Goal: Register for event/course

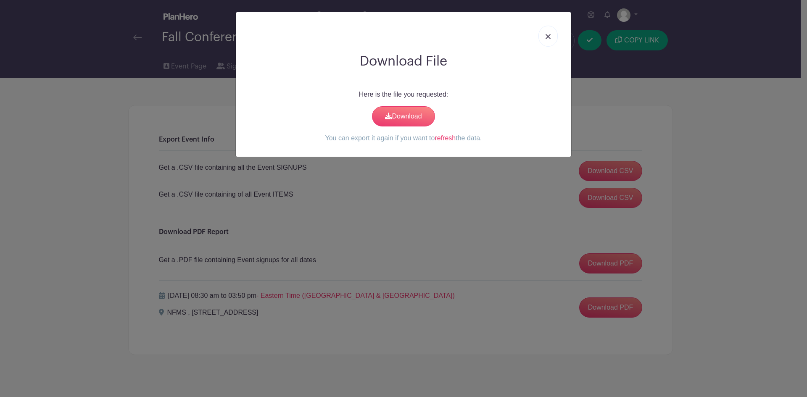
click at [553, 35] on link at bounding box center [547, 36] width 19 height 21
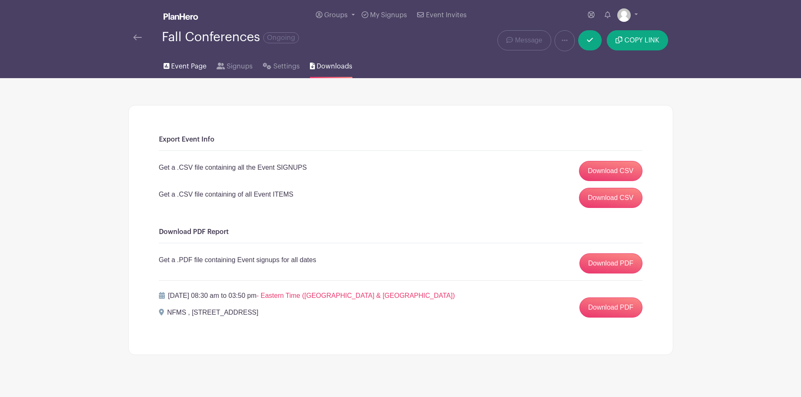
click at [187, 64] on span "Event Page" at bounding box center [188, 66] width 35 height 10
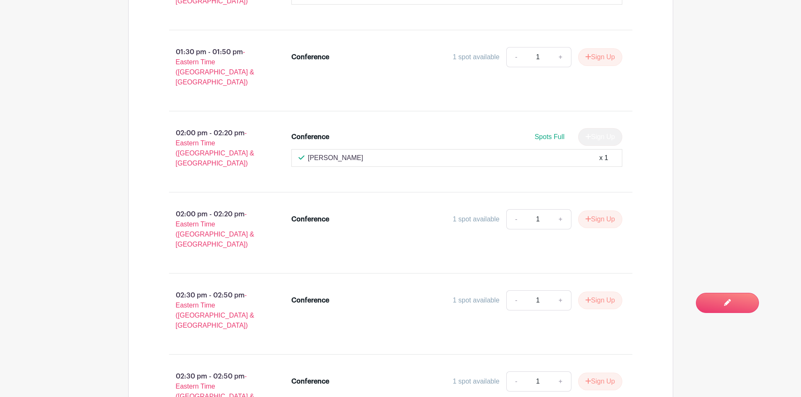
scroll to position [1765, 0]
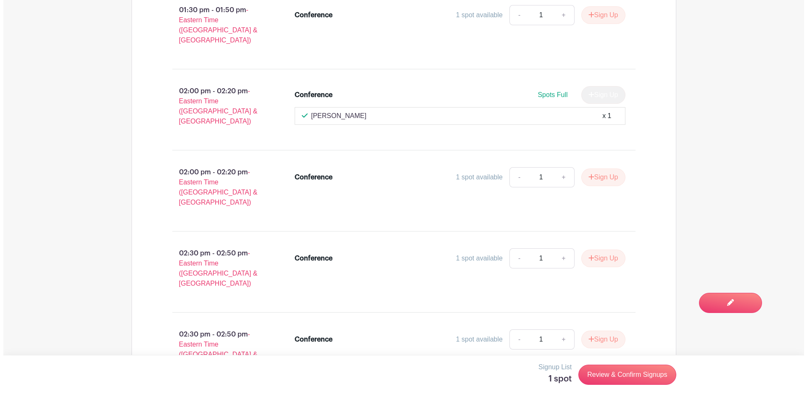
scroll to position [1891, 0]
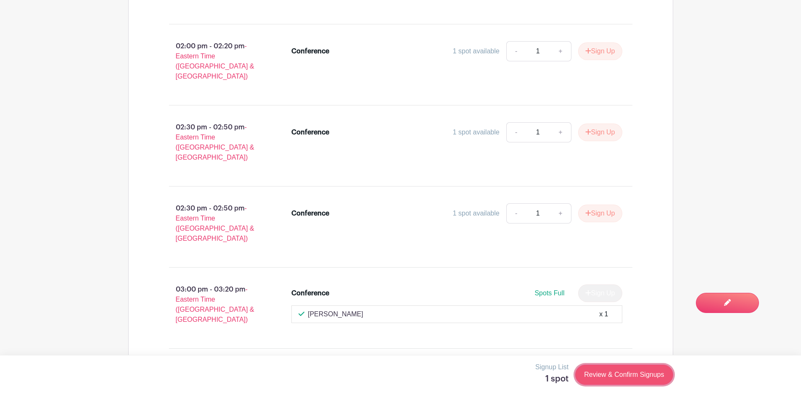
click at [627, 378] on link "Review & Confirm Signups" at bounding box center [623, 375] width 97 height 20
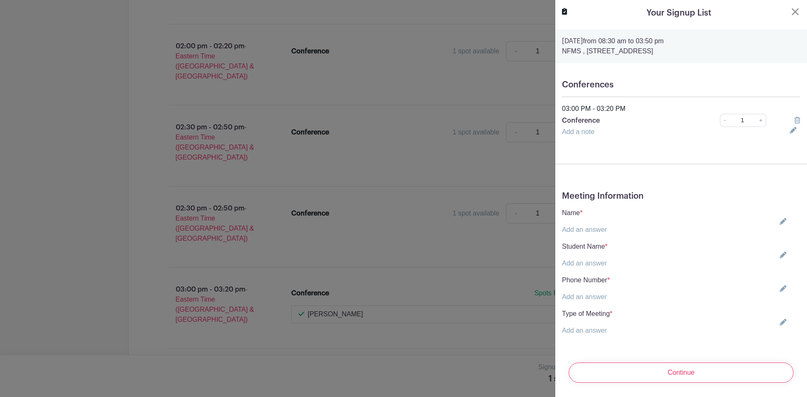
click at [582, 227] on link "Add an answer" at bounding box center [584, 229] width 45 height 7
click at [584, 233] on input "text" at bounding box center [609, 235] width 95 height 20
type input "a"
type input "[PERSON_NAME]"
click at [610, 267] on div "Student Name * Add an answer" at bounding box center [681, 265] width 238 height 27
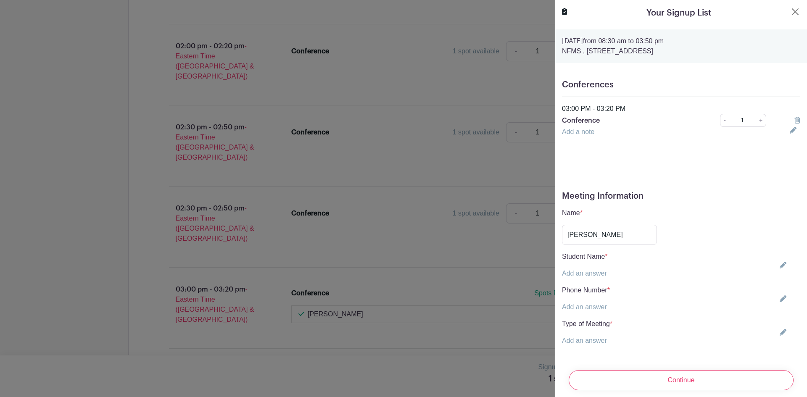
click at [608, 275] on p "Add an answer" at bounding box center [585, 274] width 46 height 10
drag, startPoint x: 582, startPoint y: 280, endPoint x: 582, endPoint y: 271, distance: 8.8
click at [582, 280] on div "Meeting Information Name * Add an answer [PERSON_NAME] Student Name * Add an an…" at bounding box center [681, 271] width 252 height 175
click at [582, 271] on link "Add an answer" at bounding box center [584, 273] width 45 height 7
click at [583, 271] on input "text" at bounding box center [609, 279] width 95 height 20
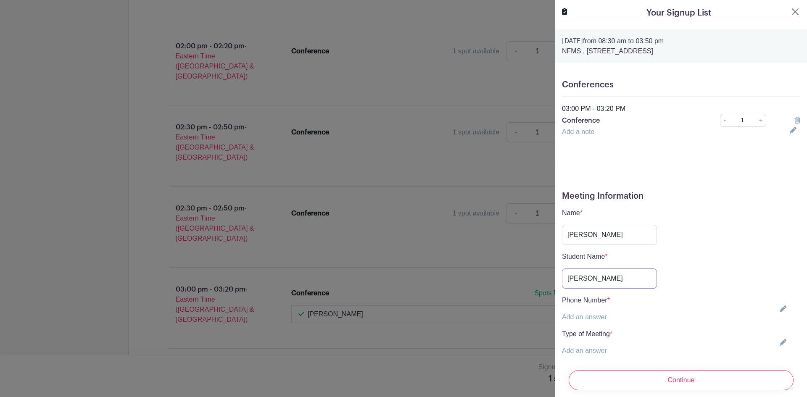
type input "[PERSON_NAME]"
click at [594, 317] on link "Add an answer" at bounding box center [584, 316] width 45 height 7
click at [600, 324] on input "text" at bounding box center [609, 322] width 95 height 20
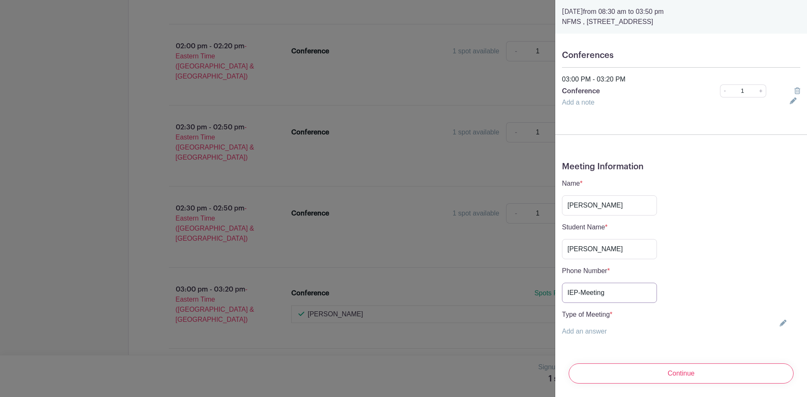
type input "IEP-Meeting"
click at [596, 329] on p "Add an answer" at bounding box center [587, 332] width 50 height 10
click at [595, 328] on link "Add an answer" at bounding box center [584, 331] width 45 height 7
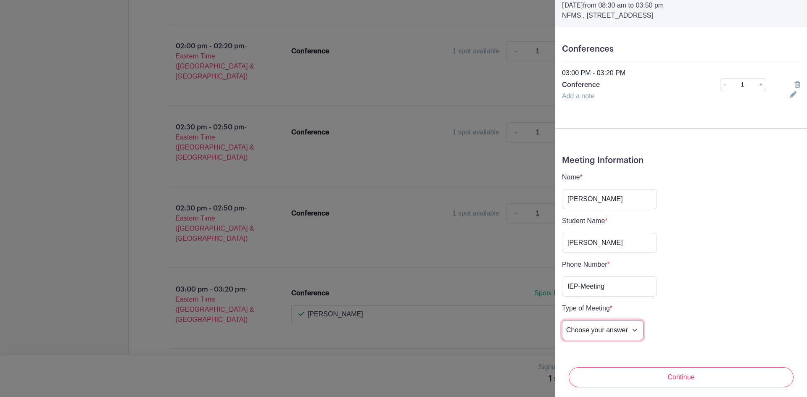
click at [597, 325] on select "Choose your answer In-Person Virtual" at bounding box center [603, 330] width 82 height 20
select select "5262"
click at [562, 320] on select "Choose your answer In-Person Virtual" at bounding box center [603, 330] width 82 height 20
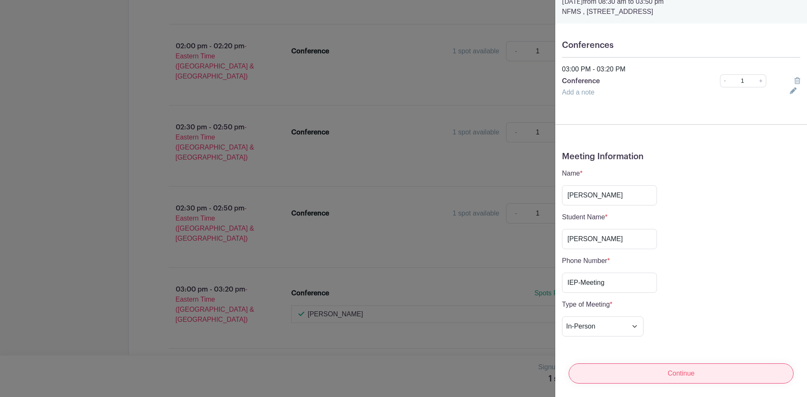
click at [668, 368] on input "Continue" at bounding box center [681, 374] width 225 height 20
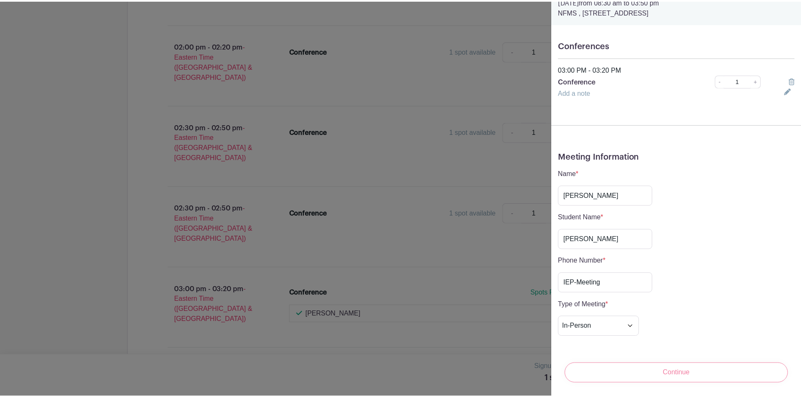
scroll to position [0, 0]
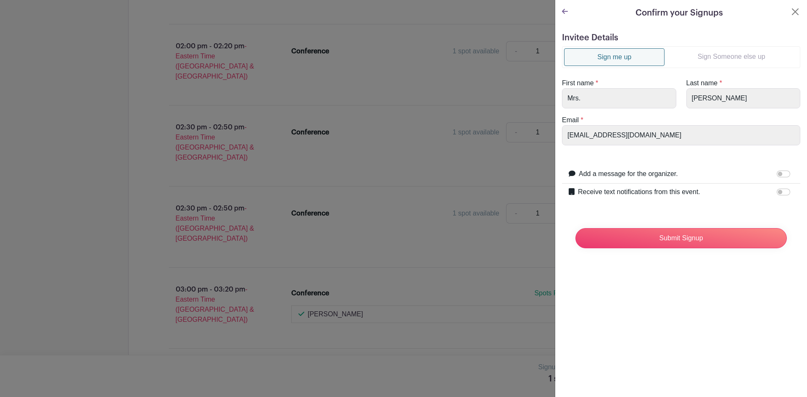
click at [722, 59] on link "Sign Someone else up" at bounding box center [731, 56] width 134 height 17
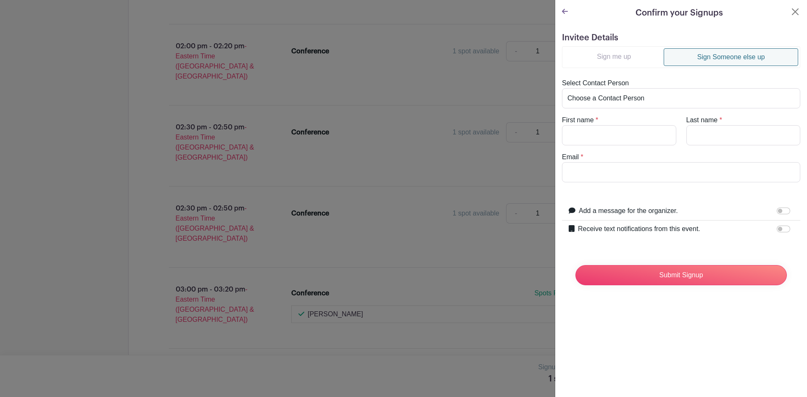
click at [631, 50] on link "Sign me up" at bounding box center [614, 56] width 100 height 17
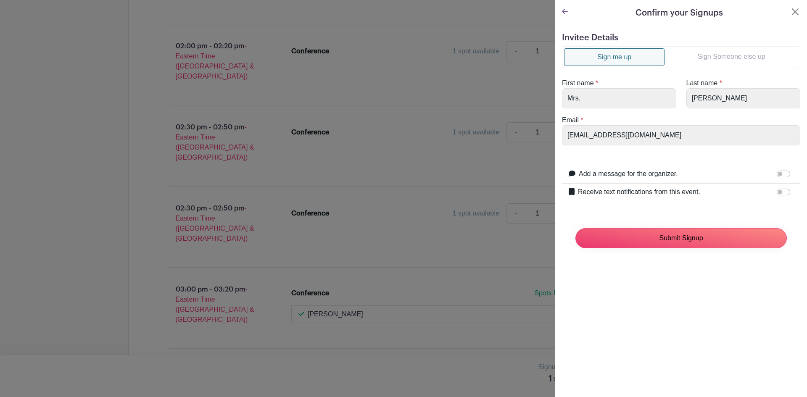
drag, startPoint x: 703, startPoint y: 238, endPoint x: 746, endPoint y: 240, distance: 42.9
click at [704, 238] on input "Submit Signup" at bounding box center [680, 238] width 211 height 20
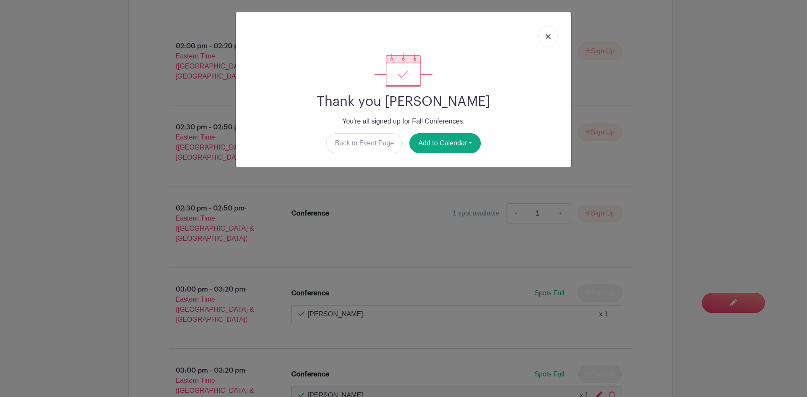
click at [546, 31] on link at bounding box center [547, 36] width 19 height 21
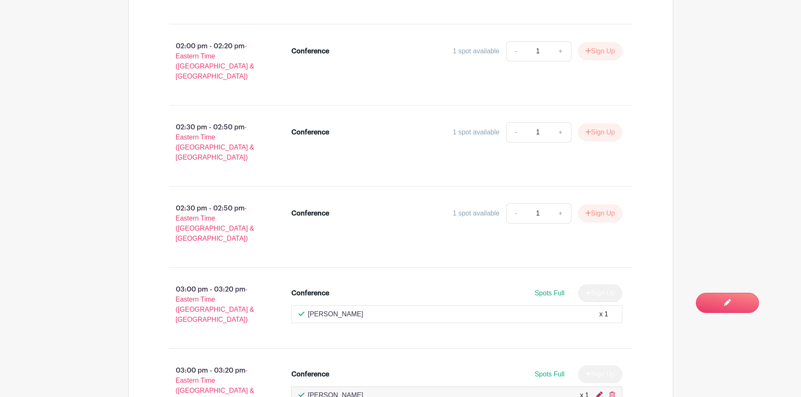
click at [598, 392] on icon at bounding box center [598, 395] width 7 height 7
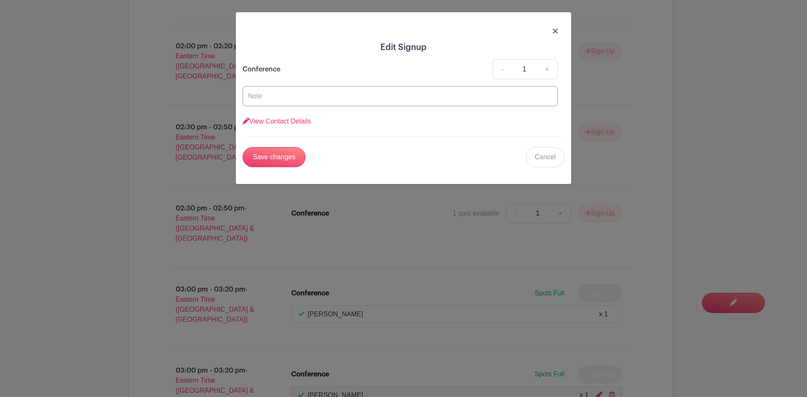
click at [327, 100] on input "text" at bounding box center [399, 96] width 315 height 20
type input "IEP For [PERSON_NAME]"
click at [291, 153] on input "Save changes" at bounding box center [273, 157] width 63 height 20
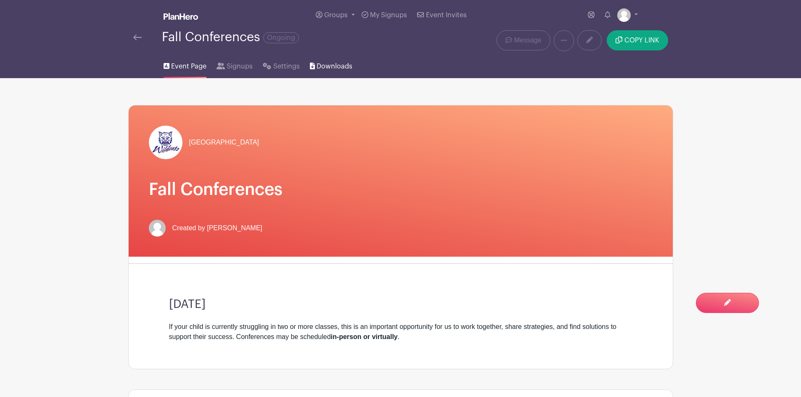
click at [313, 64] on icon at bounding box center [312, 66] width 5 height 7
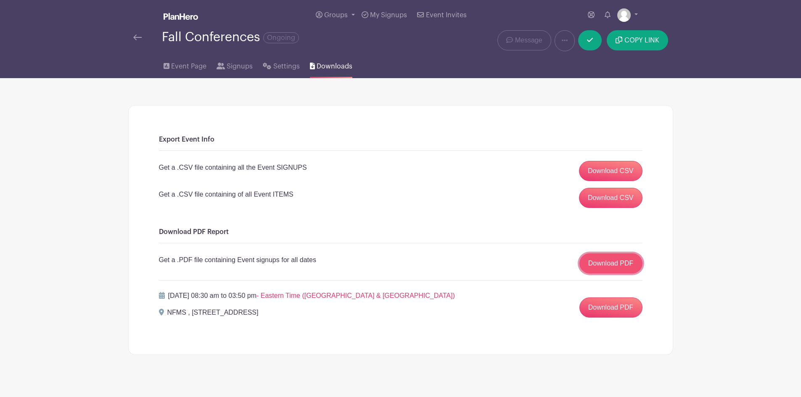
click at [606, 265] on link "Download PDF" at bounding box center [610, 263] width 63 height 20
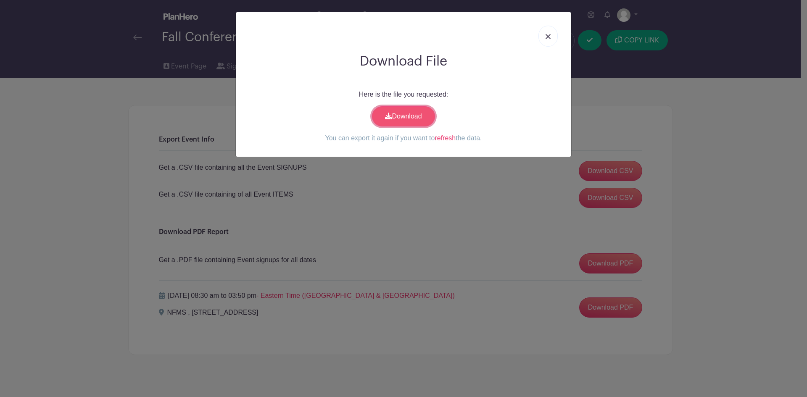
click at [425, 116] on link "Download" at bounding box center [403, 116] width 63 height 20
click at [549, 40] on link at bounding box center [547, 36] width 19 height 21
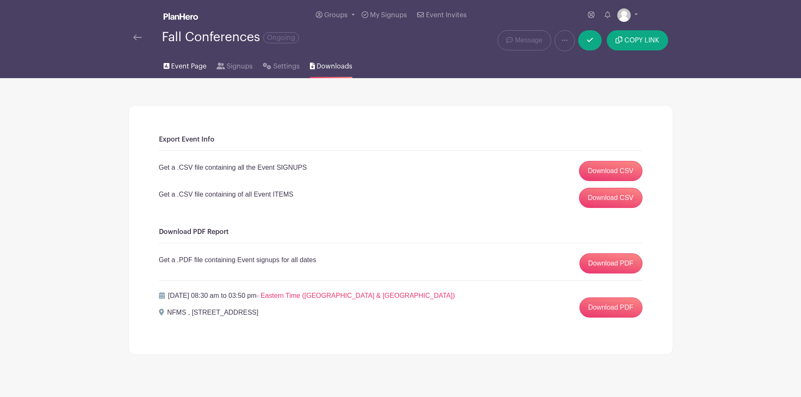
click at [190, 58] on link "Event Page" at bounding box center [184, 64] width 43 height 27
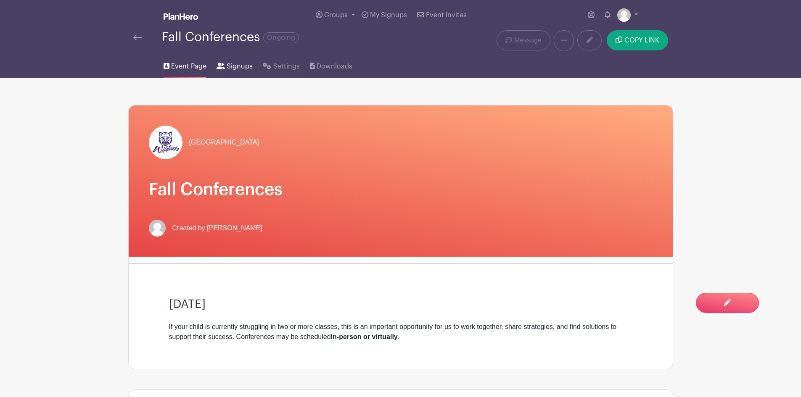
click at [243, 70] on span "Signups" at bounding box center [240, 66] width 26 height 10
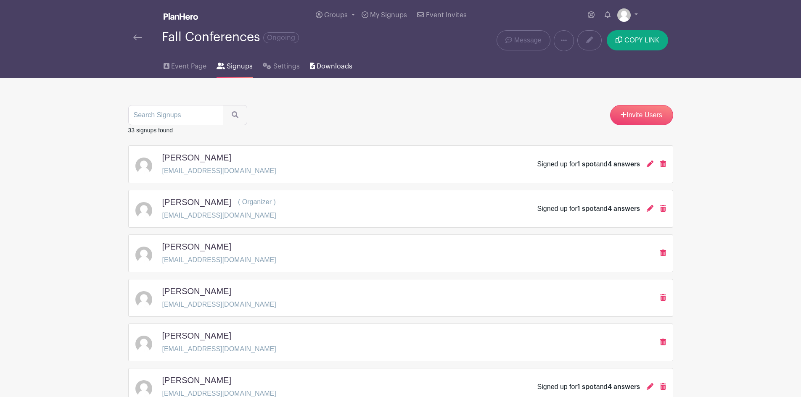
click at [327, 70] on span "Downloads" at bounding box center [334, 66] width 36 height 10
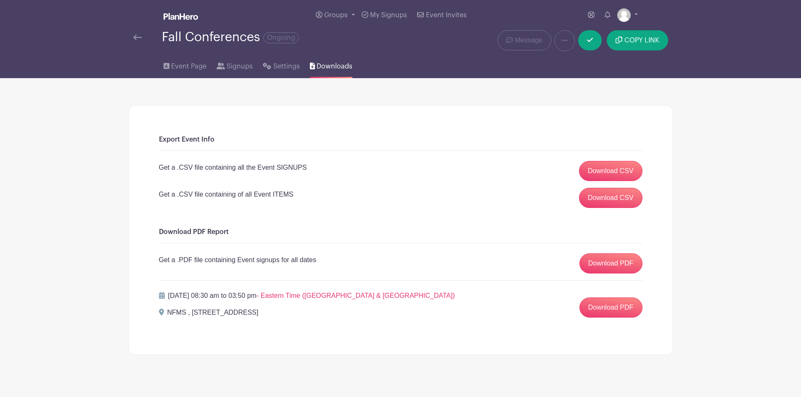
click at [573, 265] on div "Get a .PDF file containing Event signups for all dates Download PDF" at bounding box center [400, 263] width 483 height 20
click at [601, 265] on link "Download PDF" at bounding box center [610, 263] width 63 height 20
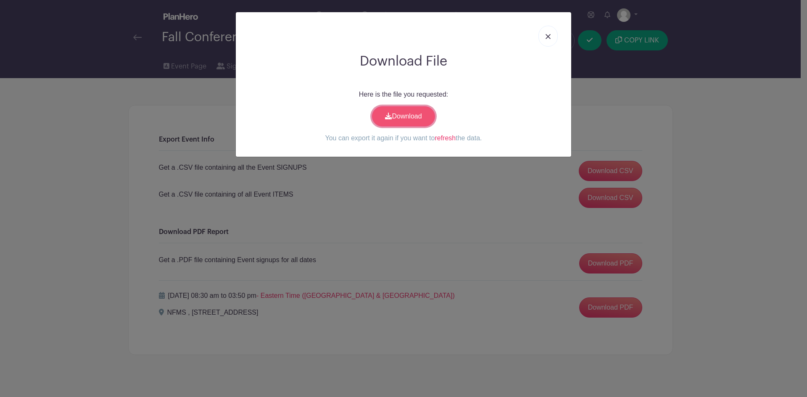
click at [419, 114] on link "Download" at bounding box center [403, 116] width 63 height 20
click at [440, 139] on link "refresh" at bounding box center [445, 137] width 21 height 7
click at [415, 117] on link "Download" at bounding box center [403, 116] width 63 height 20
drag, startPoint x: 545, startPoint y: 37, endPoint x: 600, endPoint y: 10, distance: 61.5
click at [545, 37] on link at bounding box center [547, 36] width 19 height 21
